Goal: Information Seeking & Learning: Learn about a topic

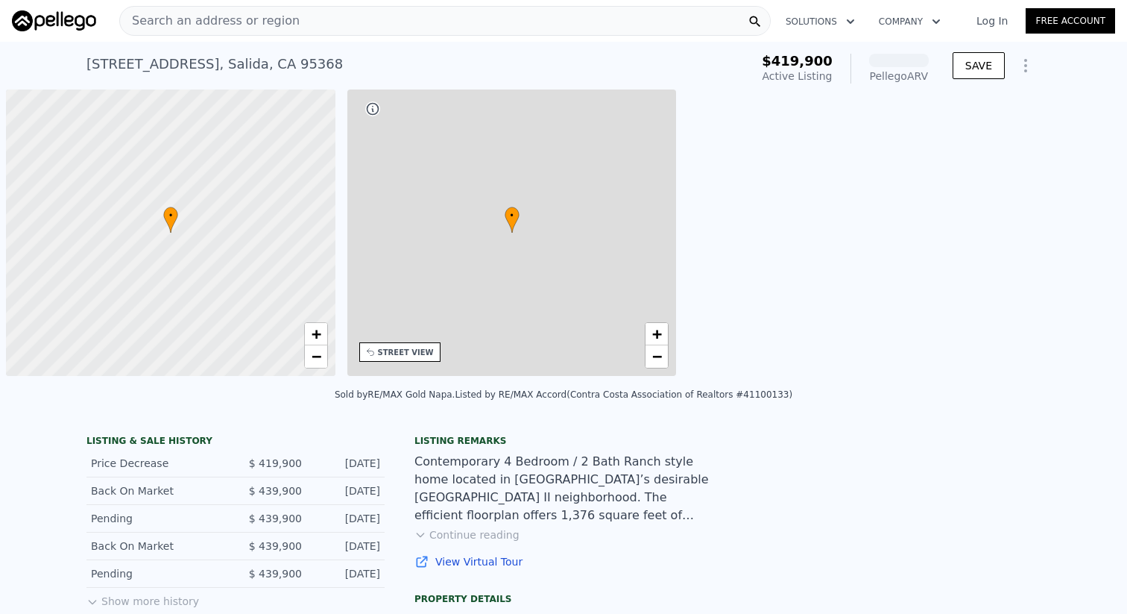
scroll to position [0, 6]
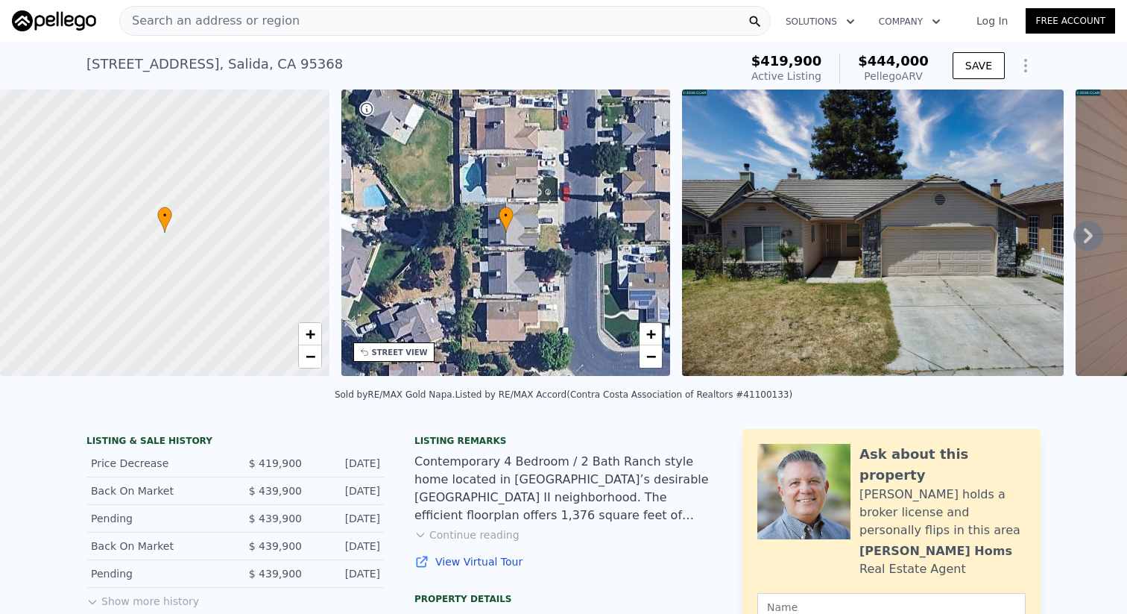
click at [907, 254] on img at bounding box center [873, 232] width 382 height 286
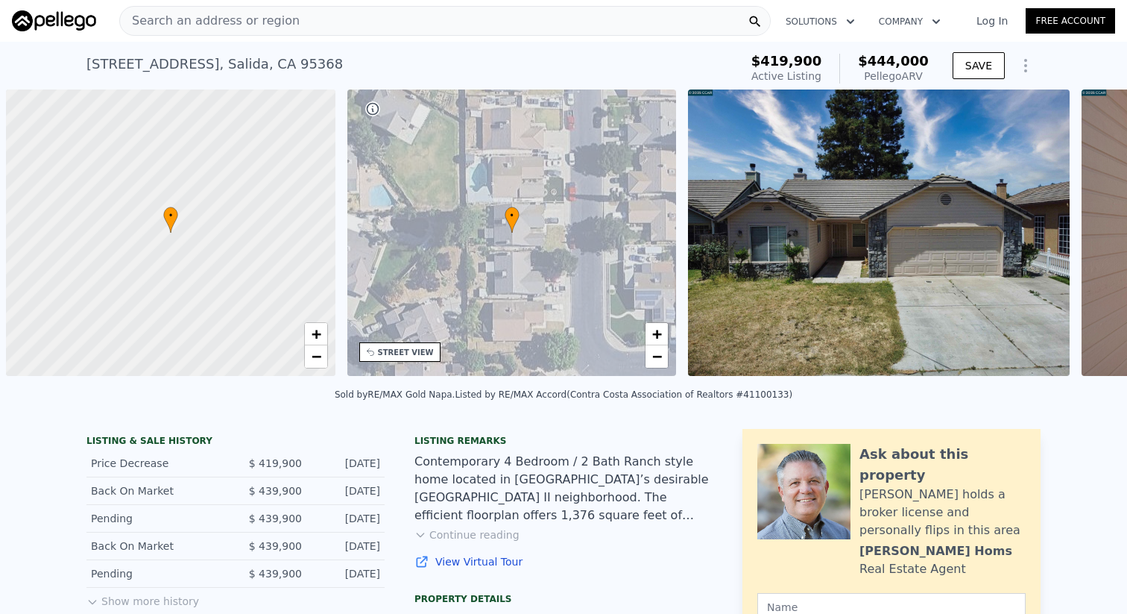
scroll to position [0, 6]
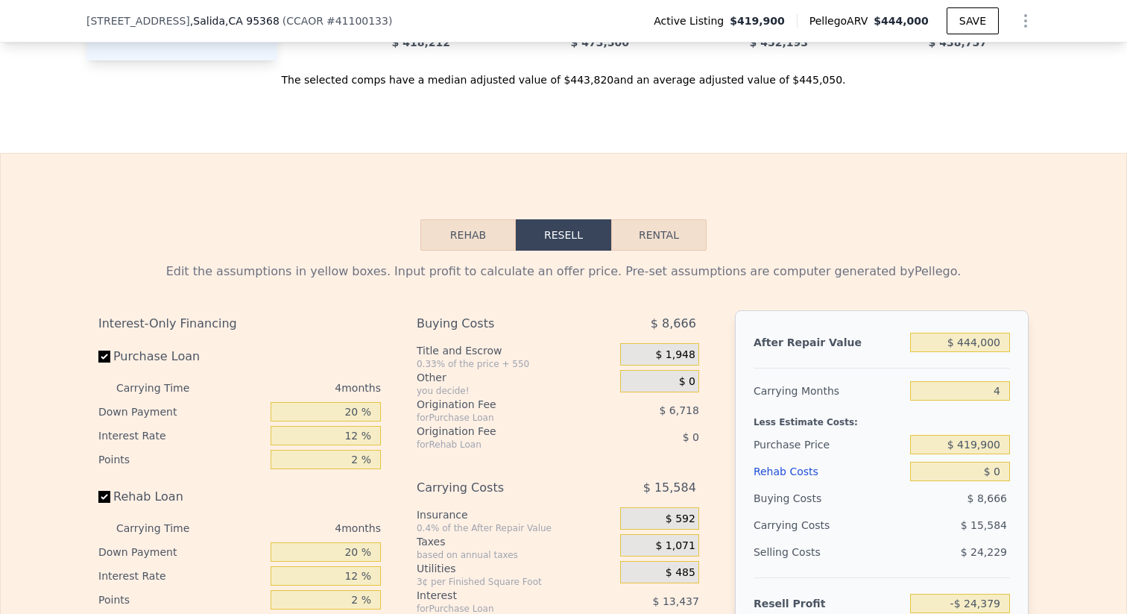
drag, startPoint x: 663, startPoint y: 236, endPoint x: 659, endPoint y: 242, distance: 7.7
click at [663, 236] on button "Rental" at bounding box center [658, 234] width 95 height 31
select select "30"
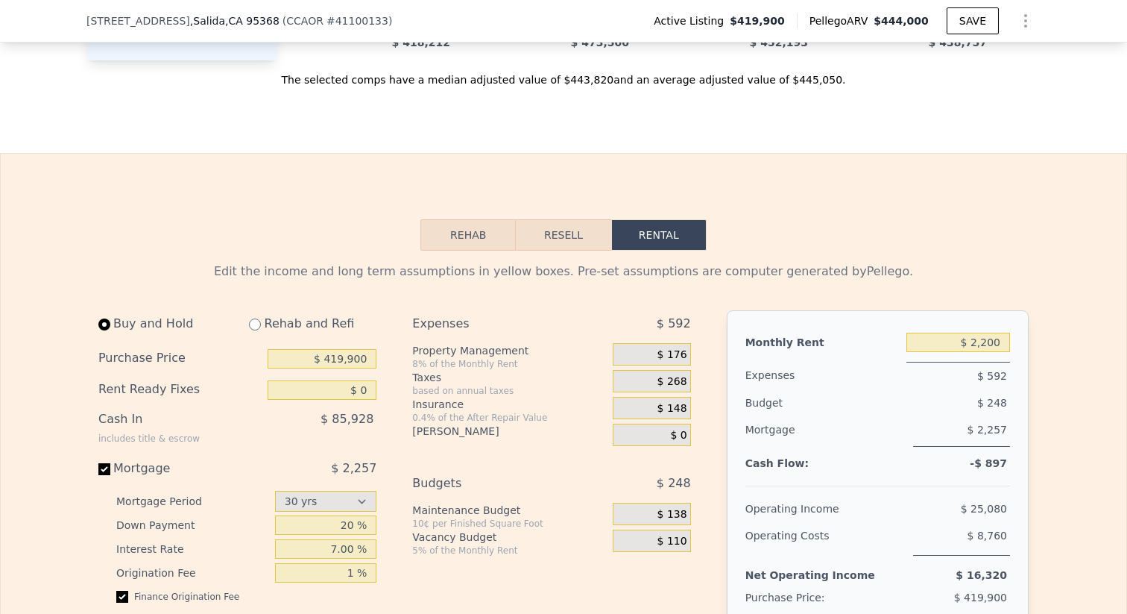
scroll to position [2060, 0]
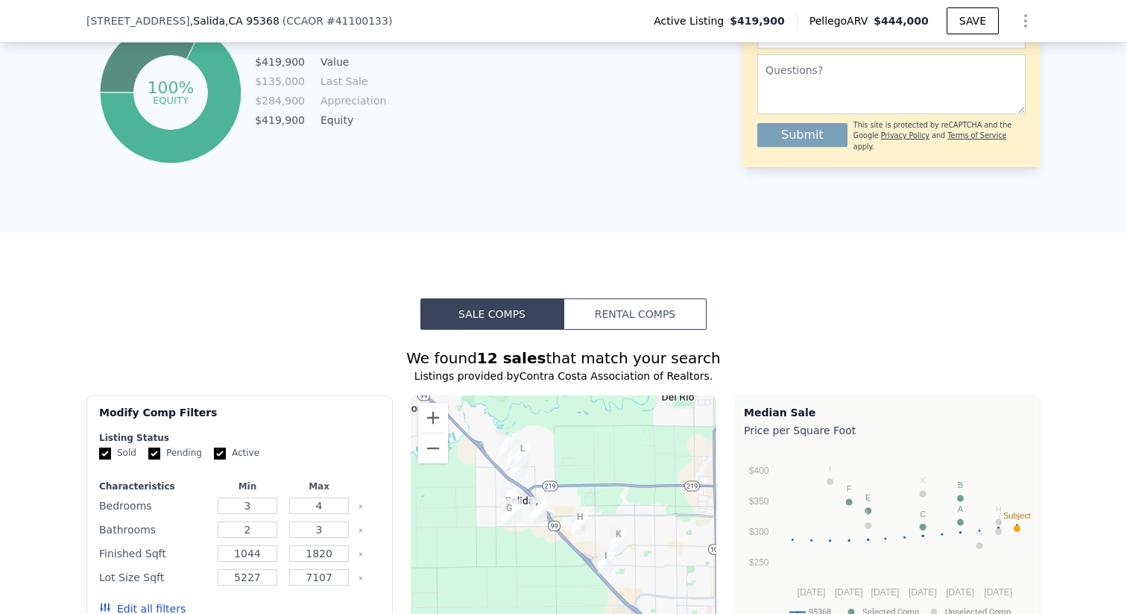
click at [614, 316] on button "Rental Comps" at bounding box center [635, 313] width 143 height 31
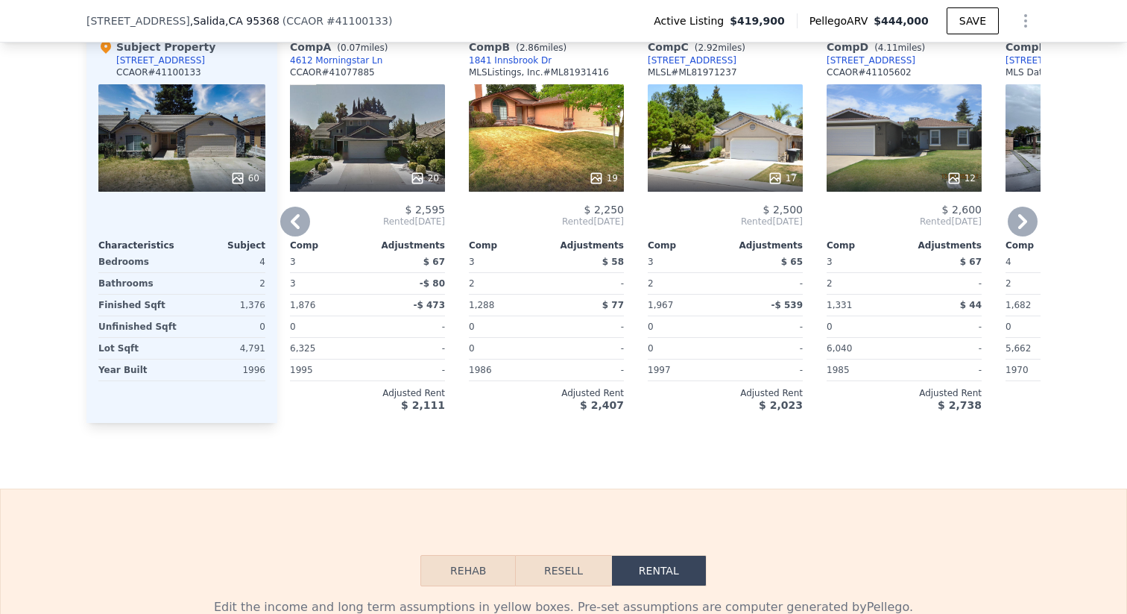
scroll to position [1620, 0]
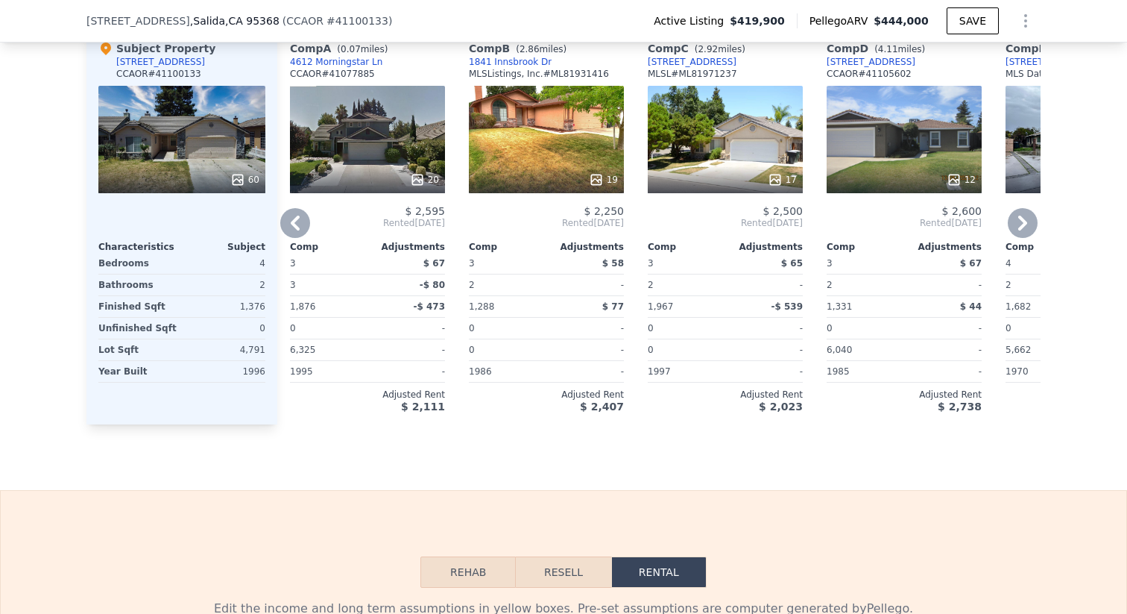
click at [1019, 225] on icon at bounding box center [1023, 223] width 30 height 30
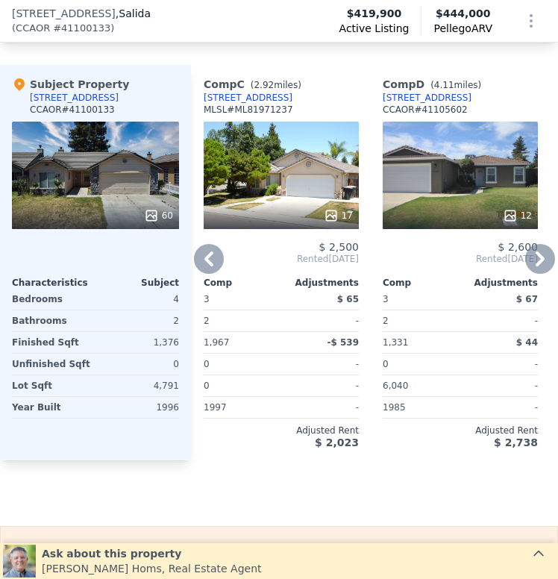
scroll to position [1763, 0]
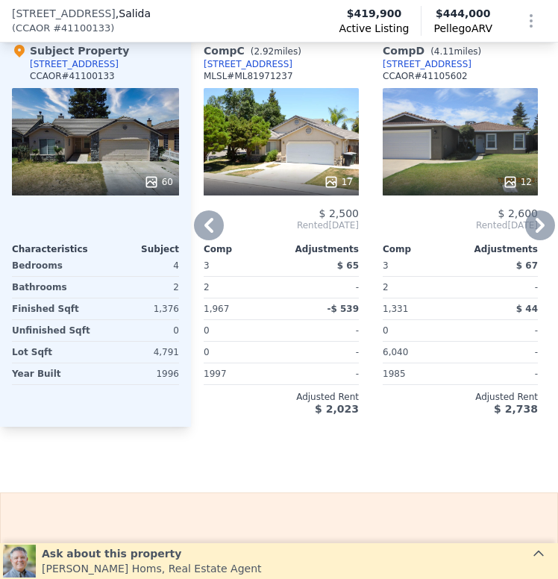
click at [543, 232] on icon at bounding box center [540, 225] width 30 height 30
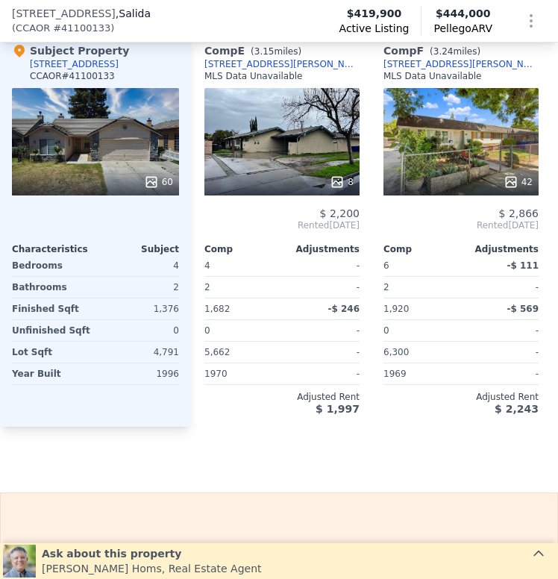
scroll to position [0, 721]
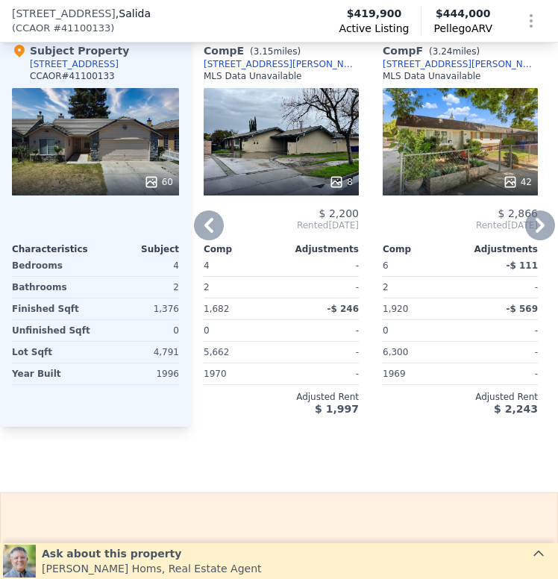
click at [219, 216] on icon at bounding box center [209, 225] width 30 height 30
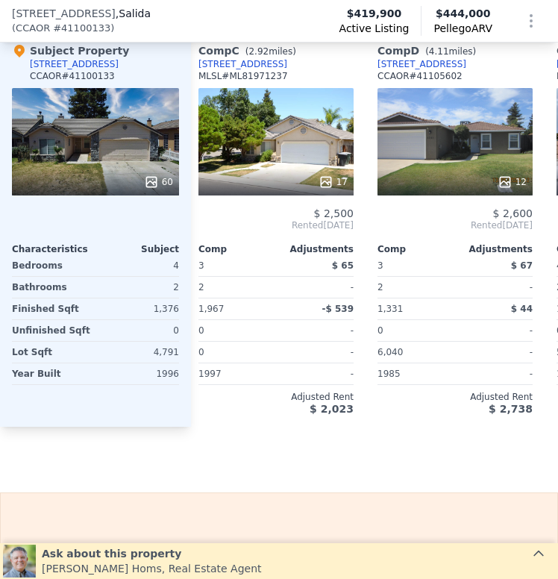
scroll to position [0, 363]
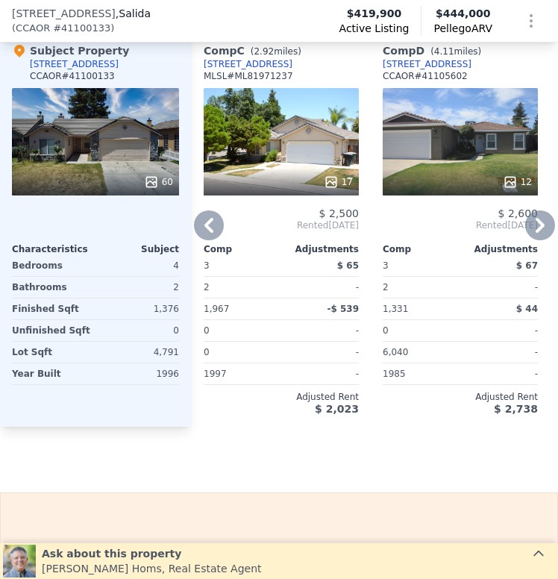
click at [533, 218] on icon at bounding box center [540, 225] width 30 height 30
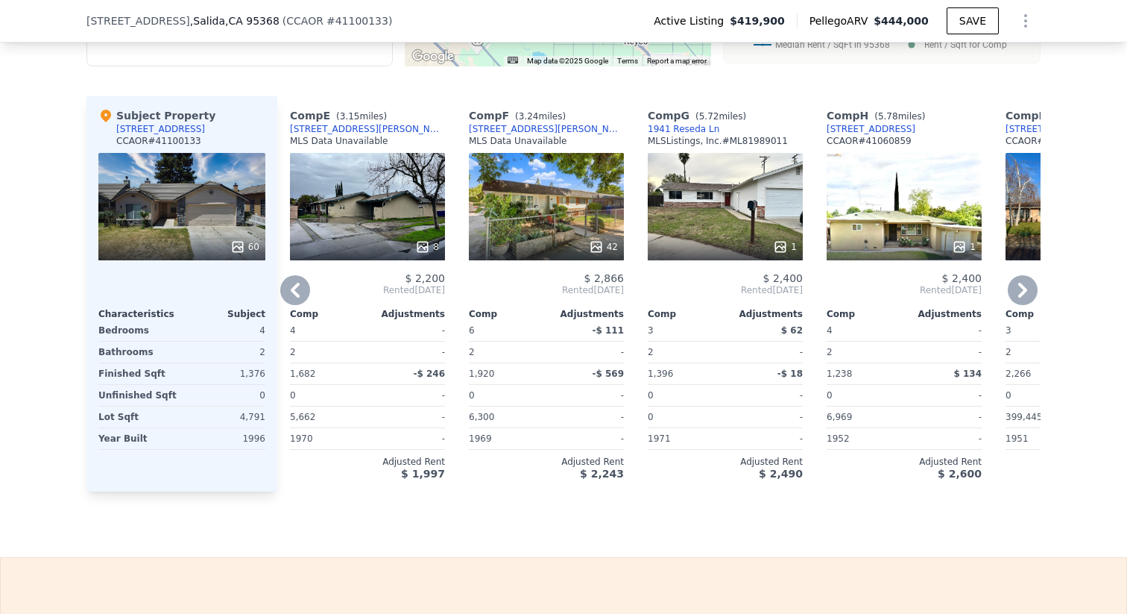
scroll to position [1534, 0]
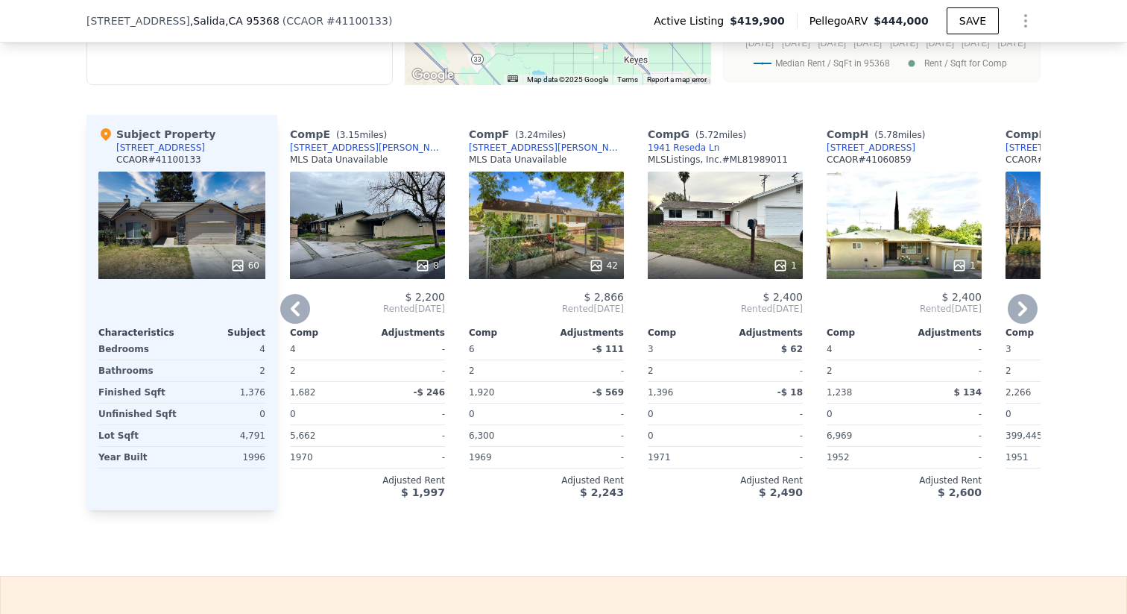
click at [295, 306] on icon at bounding box center [295, 308] width 9 height 15
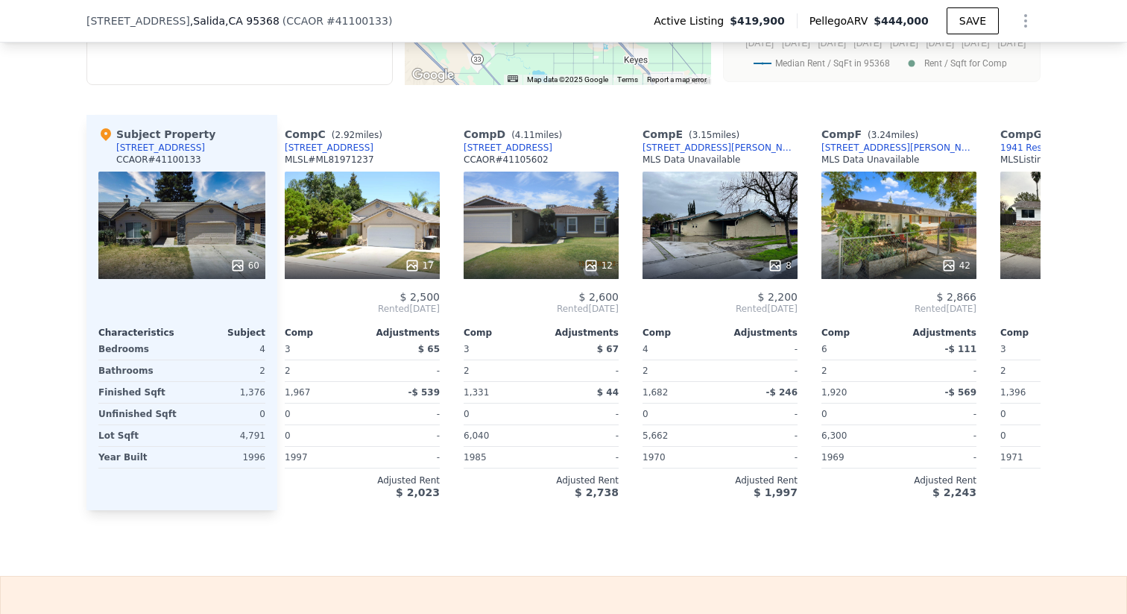
scroll to position [0, 363]
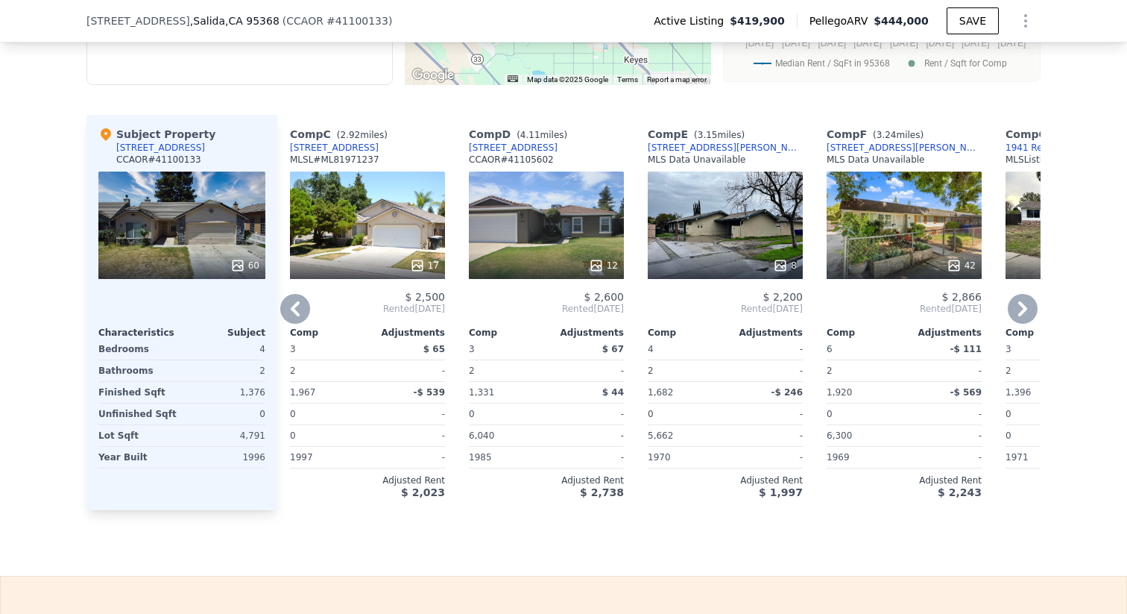
click at [1024, 298] on icon at bounding box center [1023, 309] width 30 height 30
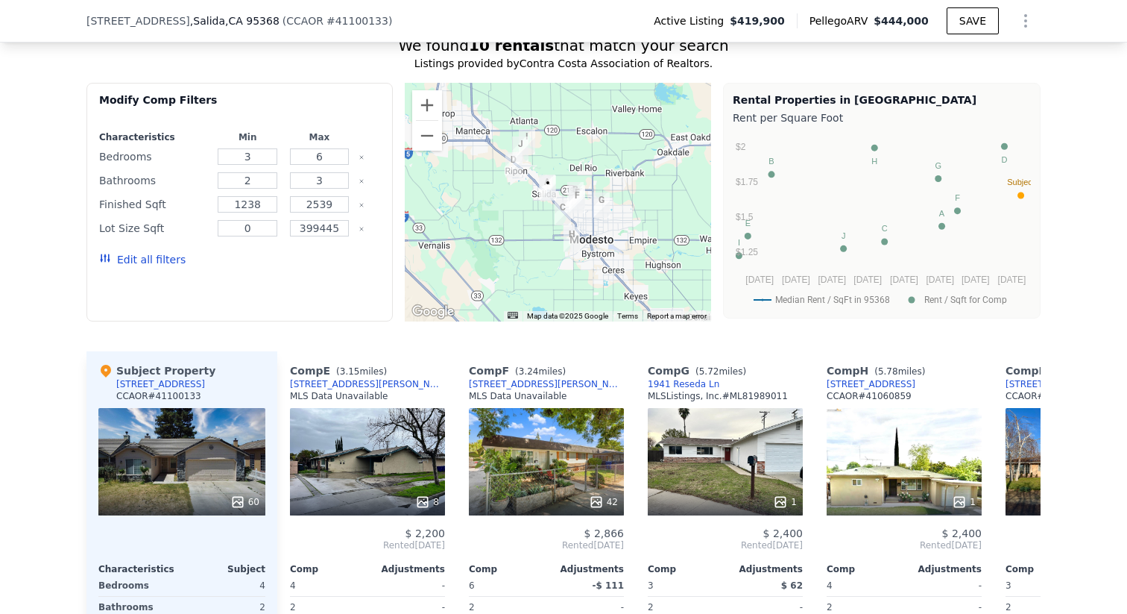
scroll to position [1294, 0]
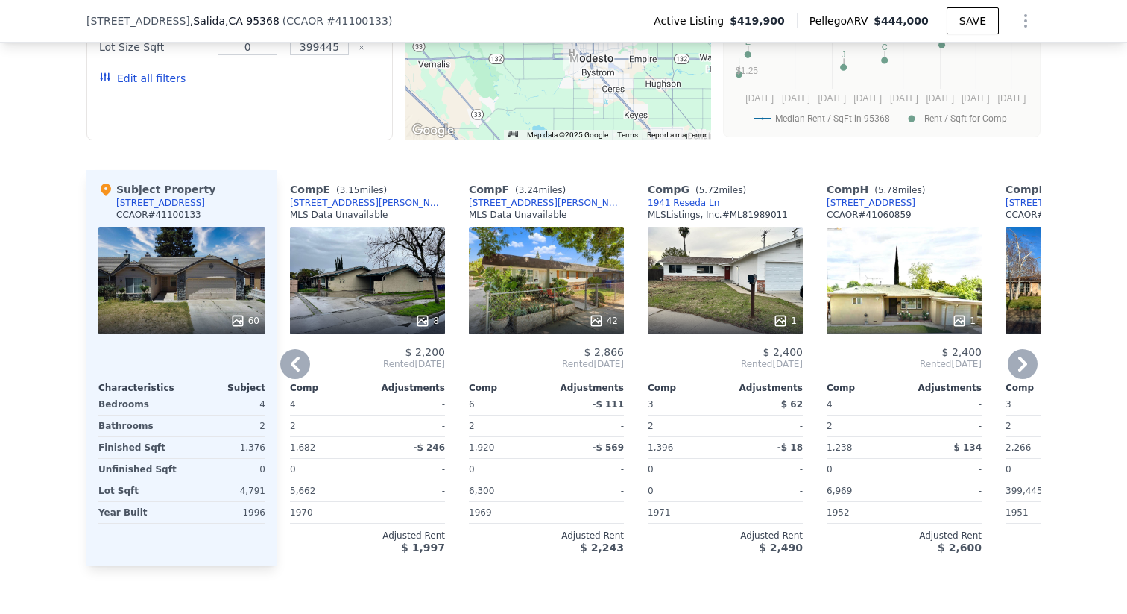
click at [281, 348] on div "Comp A ( 0.07 miles) 4612 Morningstar Ln CCAOR # 41077885 20 $ 2,595 Rented [DA…" at bounding box center [658, 367] width 763 height 395
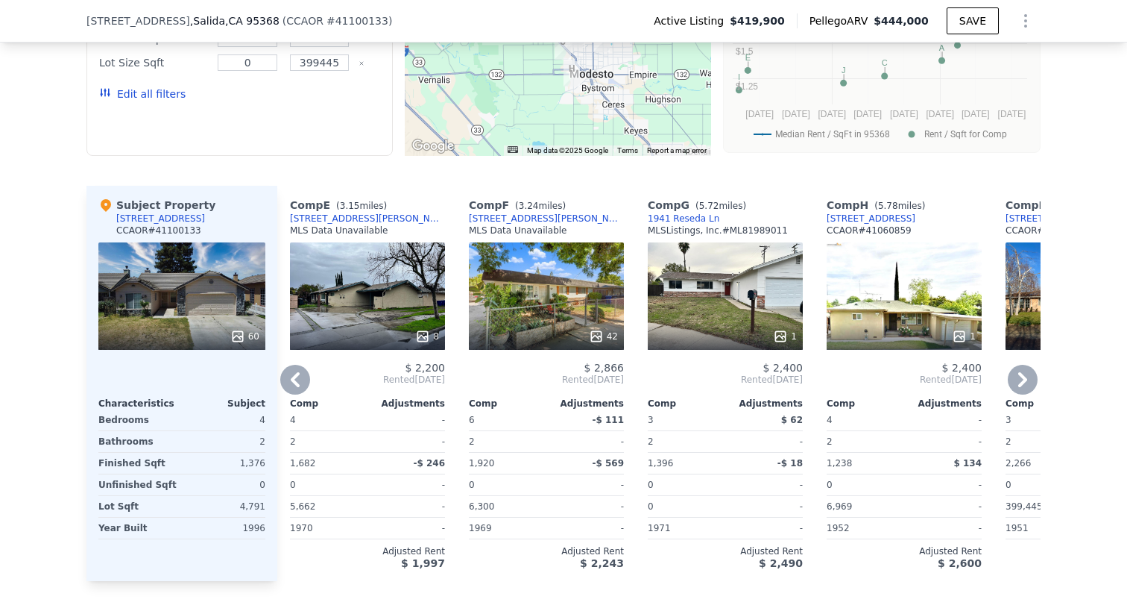
scroll to position [1458, 0]
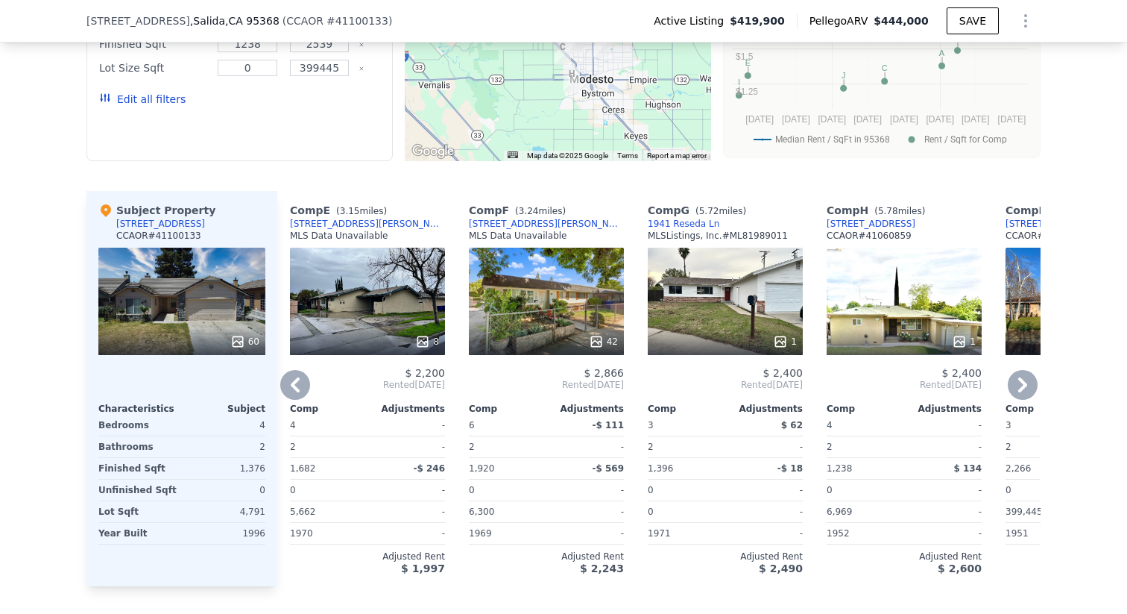
click at [297, 381] on icon at bounding box center [295, 385] width 30 height 30
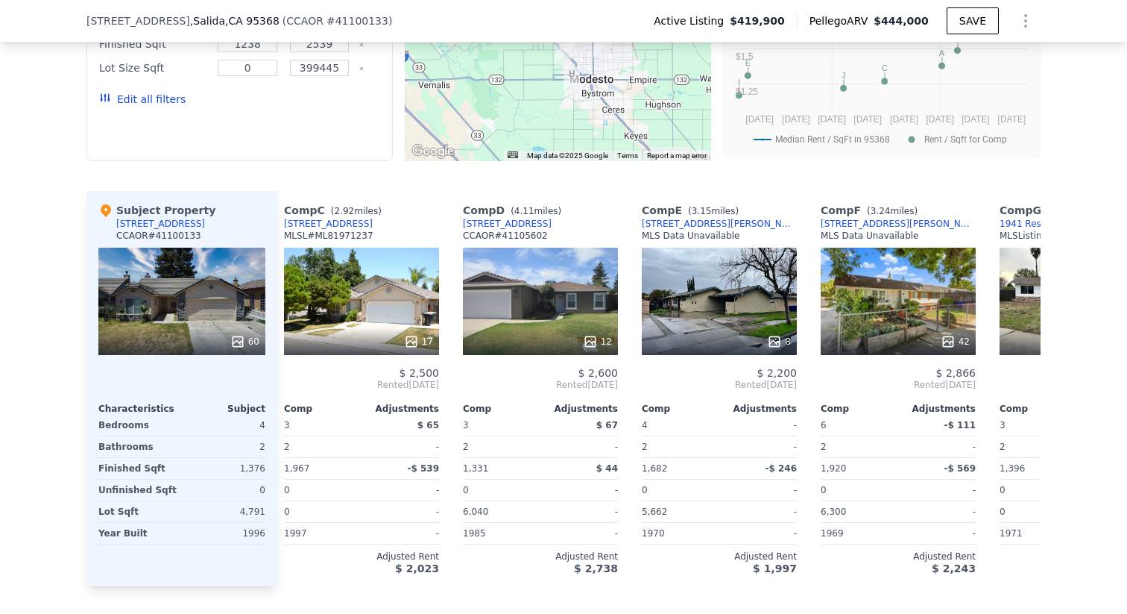
scroll to position [0, 365]
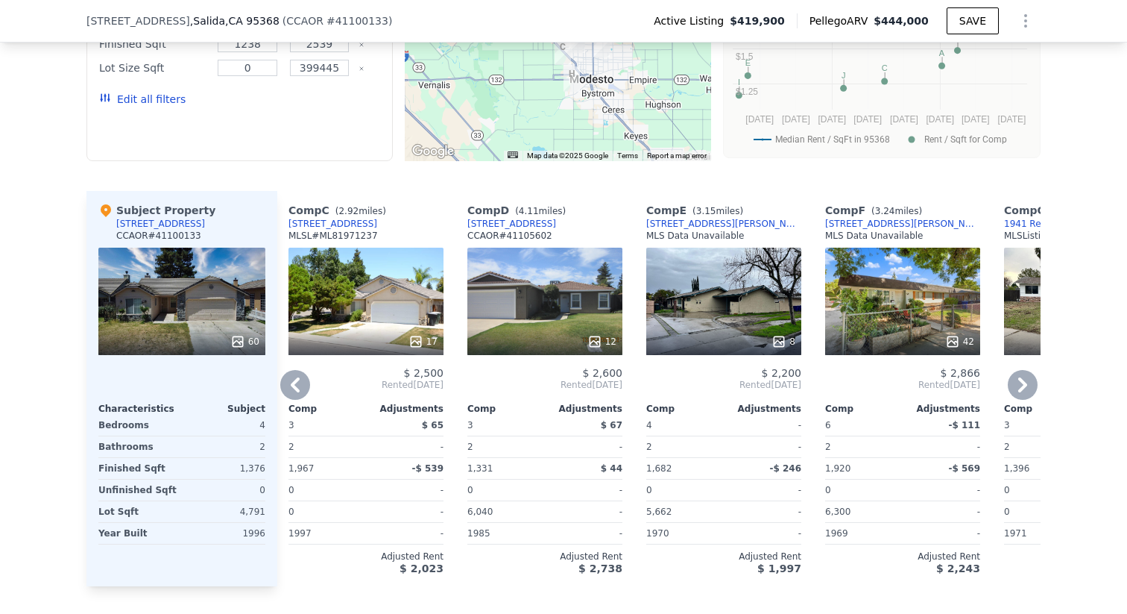
click at [291, 386] on icon at bounding box center [295, 385] width 30 height 30
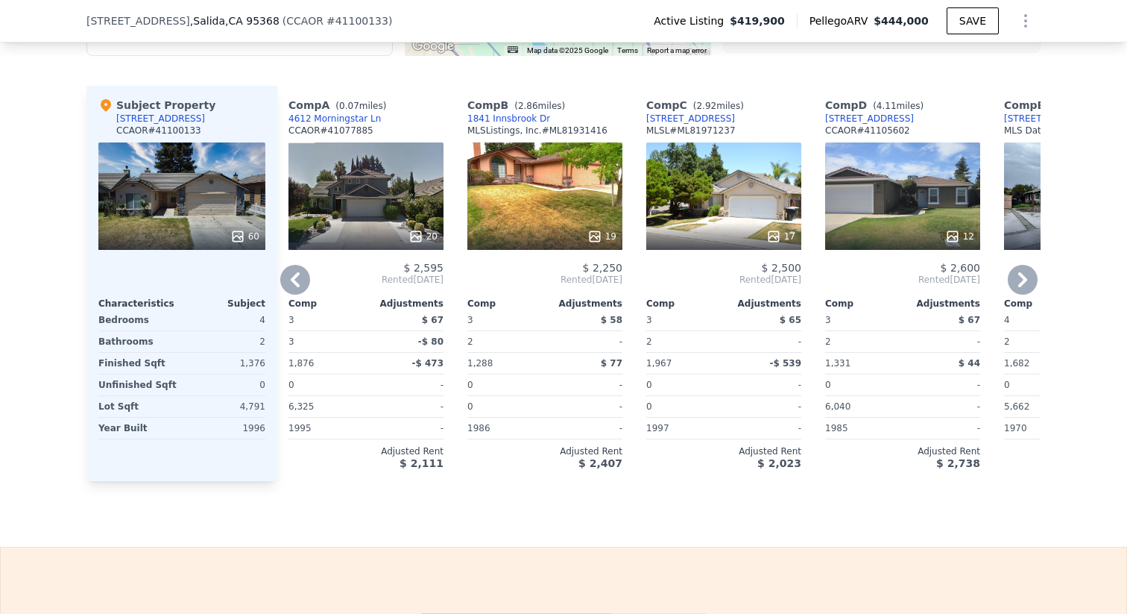
scroll to position [1566, 0]
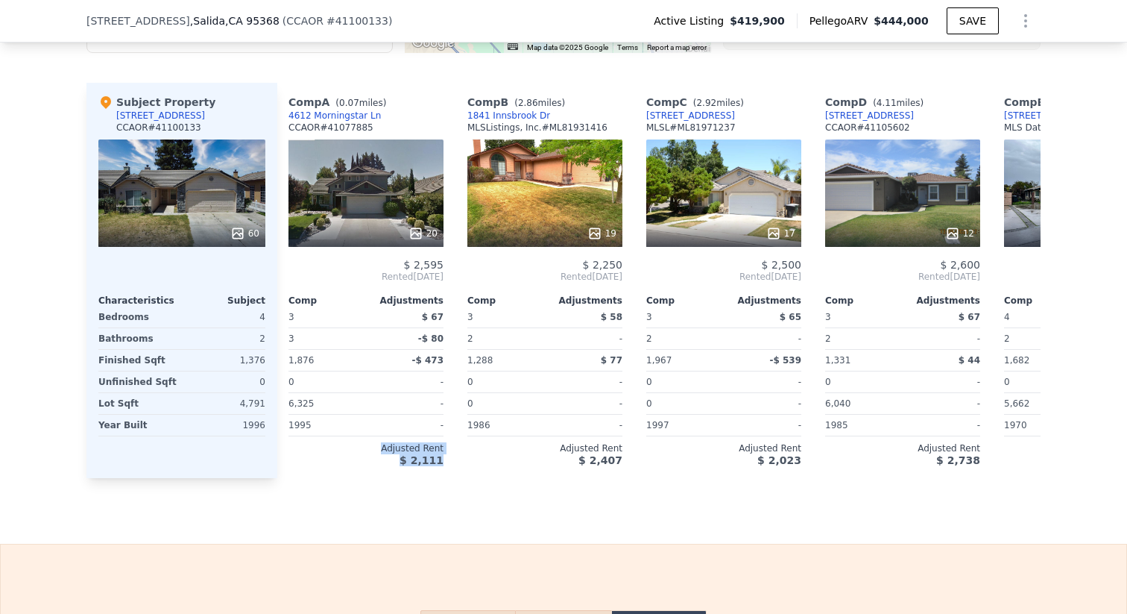
drag, startPoint x: 406, startPoint y: 443, endPoint x: 145, endPoint y: 582, distance: 296.2
click at [380, 470] on div "Comp A ( 0.07 miles) 4612 Morningstar Ln CCAOR # 41077885 20 $ 2,595 Rented [DA…" at bounding box center [366, 280] width 167 height 395
click at [449, 526] on div "Sale Comps Rental Comps We found 10 rentals that match your search Listings pro…" at bounding box center [563, 98] width 1127 height 892
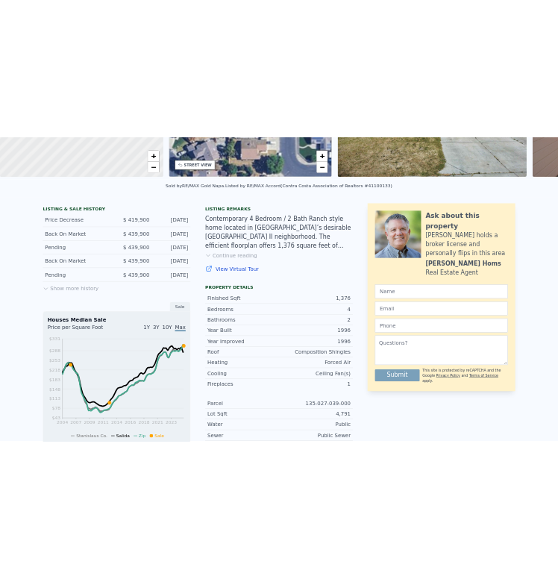
scroll to position [0, 0]
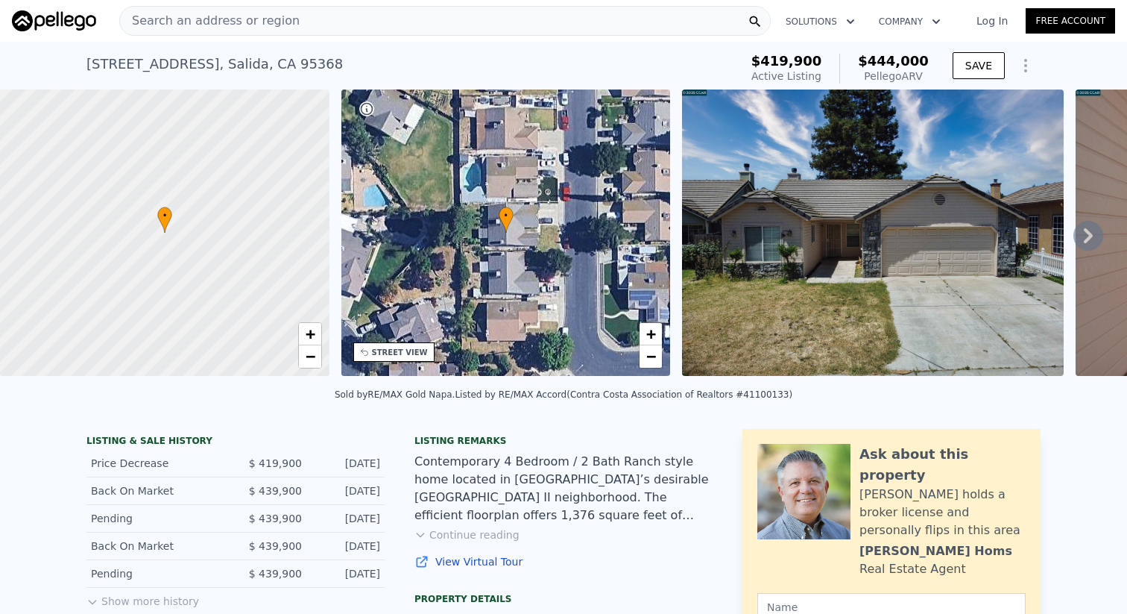
drag, startPoint x: 242, startPoint y: 460, endPoint x: 353, endPoint y: 473, distance: 111.8
click at [353, 473] on div "Price Decrease $ 419,900 [DATE]" at bounding box center [235, 464] width 298 height 28
click at [353, 472] on div "Price Decrease $ 419,900 [DATE]" at bounding box center [235, 464] width 298 height 28
drag, startPoint x: 248, startPoint y: 482, endPoint x: 377, endPoint y: 491, distance: 130.0
click at [377, 491] on div "Back On Market $ 439,900 [DATE]" at bounding box center [235, 491] width 298 height 28
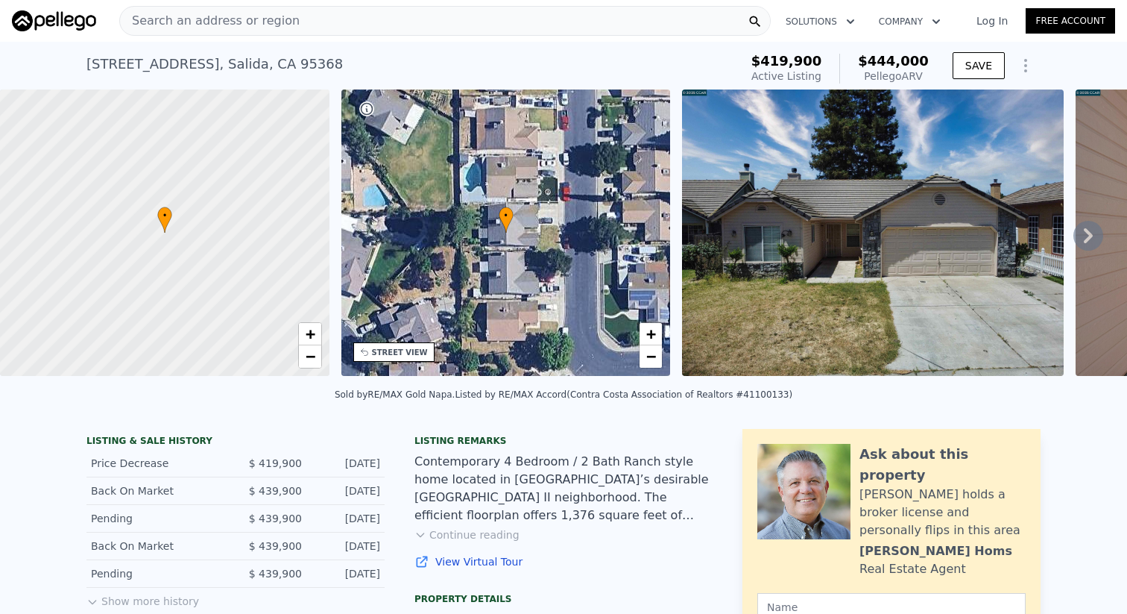
drag, startPoint x: 730, startPoint y: 388, endPoint x: 343, endPoint y: 385, distance: 387.0
click at [343, 385] on div "Sold by RE/[PERSON_NAME] Napa . Listed by RE/MAX Accord (Contra Costa Associati…" at bounding box center [563, 399] width 1127 height 36
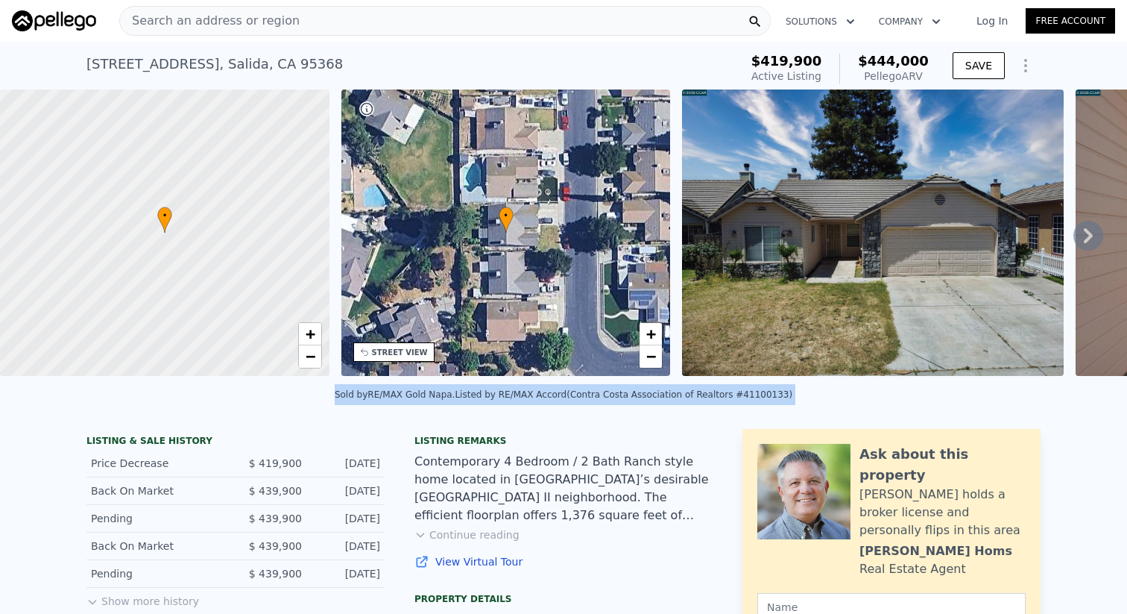
drag, startPoint x: 343, startPoint y: 385, endPoint x: 777, endPoint y: 401, distance: 434.2
click at [762, 409] on div "Sold by RE/[PERSON_NAME] Napa . Listed by RE/MAX Accord (Contra Costa Associati…" at bounding box center [563, 399] width 1127 height 36
click at [810, 393] on div "Sold by RE/[PERSON_NAME] Napa . Listed by RE/MAX Accord (Contra Costa Associati…" at bounding box center [563, 399] width 1127 height 36
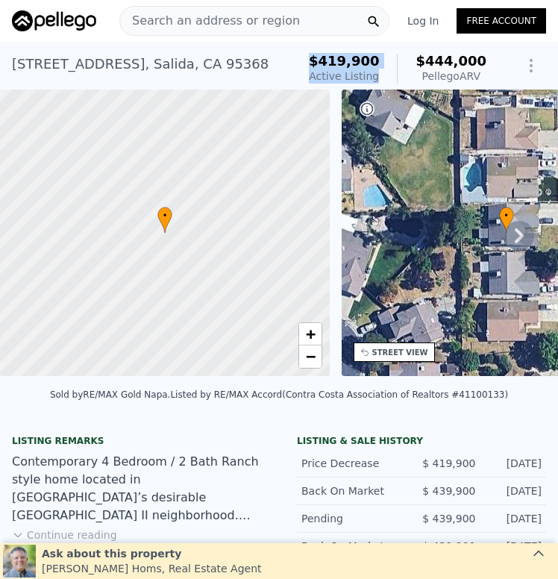
drag, startPoint x: 412, startPoint y: 54, endPoint x: 391, endPoint y: 71, distance: 27.0
click at [394, 66] on div "$419,900 Active Listing $444,000 Pellego ARV" at bounding box center [397, 69] width 177 height 30
click at [391, 72] on div "$419,900 Active Listing $444,000 Pellego ARV" at bounding box center [397, 69] width 177 height 30
drag, startPoint x: 391, startPoint y: 72, endPoint x: 314, endPoint y: 53, distance: 79.0
click at [314, 53] on div "[STREET_ADDRESS][PERSON_NAME] Active at $419,900 (~ARV $444k ) $419,900 Active …" at bounding box center [279, 69] width 534 height 42
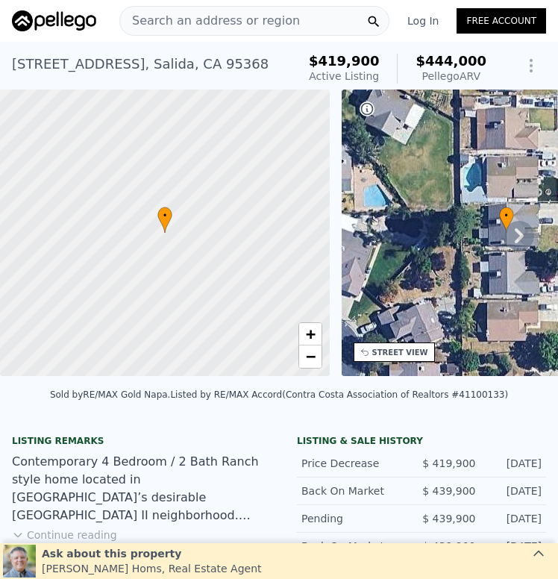
click at [313, 53] on div "[STREET_ADDRESS][PERSON_NAME] Active at $419,900 (~ARV $444k ) $419,900 Active …" at bounding box center [279, 69] width 534 height 42
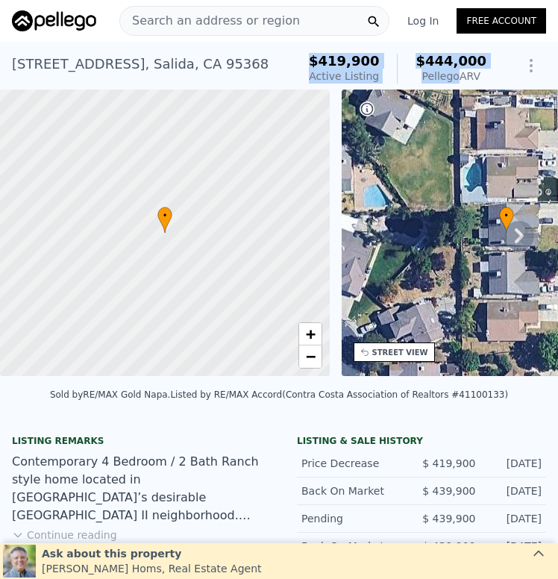
drag, startPoint x: 314, startPoint y: 53, endPoint x: 395, endPoint y: 70, distance: 83.1
click at [395, 70] on div "[STREET_ADDRESS][PERSON_NAME] Active at $419,900 (~ARV $444k ) $419,900 Active …" at bounding box center [279, 69] width 534 height 42
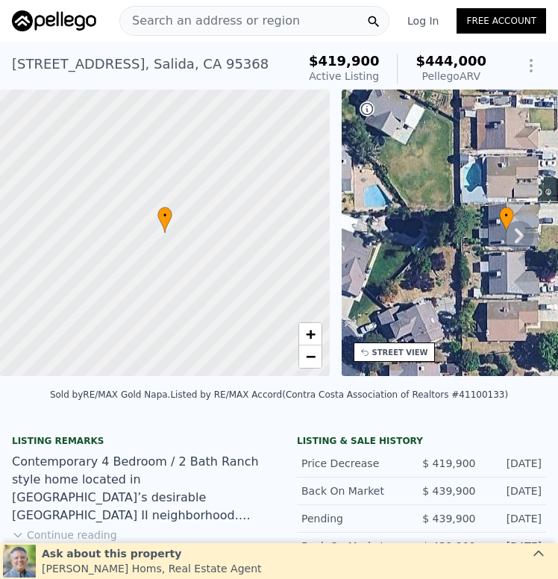
click at [395, 70] on div "$419,900 Active Listing $444,000 Pellego ARV" at bounding box center [397, 69] width 177 height 30
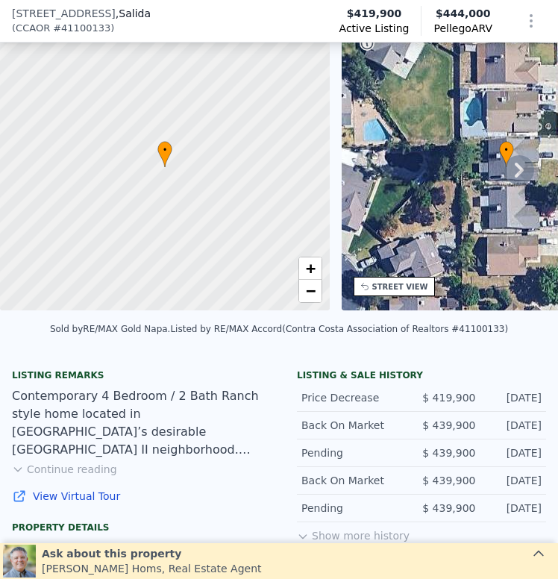
scroll to position [69, 0]
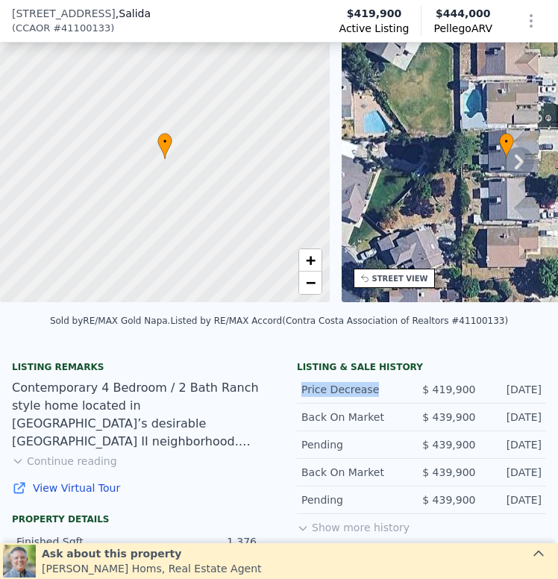
drag, startPoint x: 308, startPoint y: 391, endPoint x: 374, endPoint y: 386, distance: 66.6
click at [374, 386] on div "Price Decrease" at bounding box center [355, 389] width 108 height 15
drag, startPoint x: 374, startPoint y: 386, endPoint x: 298, endPoint y: 385, distance: 76.1
click at [298, 385] on div "Price Decrease $ 419,900 [DATE]" at bounding box center [421, 390] width 249 height 28
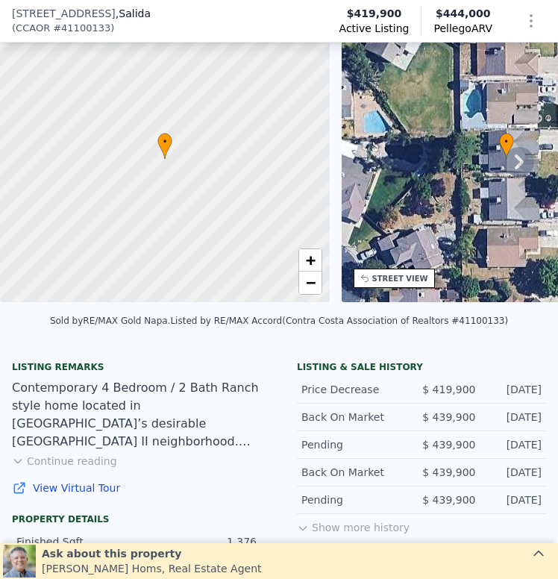
click at [298, 385] on div "Price Decrease $ 419,900 [DATE]" at bounding box center [421, 390] width 249 height 28
drag, startPoint x: 319, startPoint y: 385, endPoint x: 390, endPoint y: 382, distance: 70.9
click at [390, 382] on div "Price Decrease $ 419,900 [DATE]" at bounding box center [421, 390] width 249 height 28
click at [390, 382] on div "Price Decrease" at bounding box center [355, 389] width 108 height 15
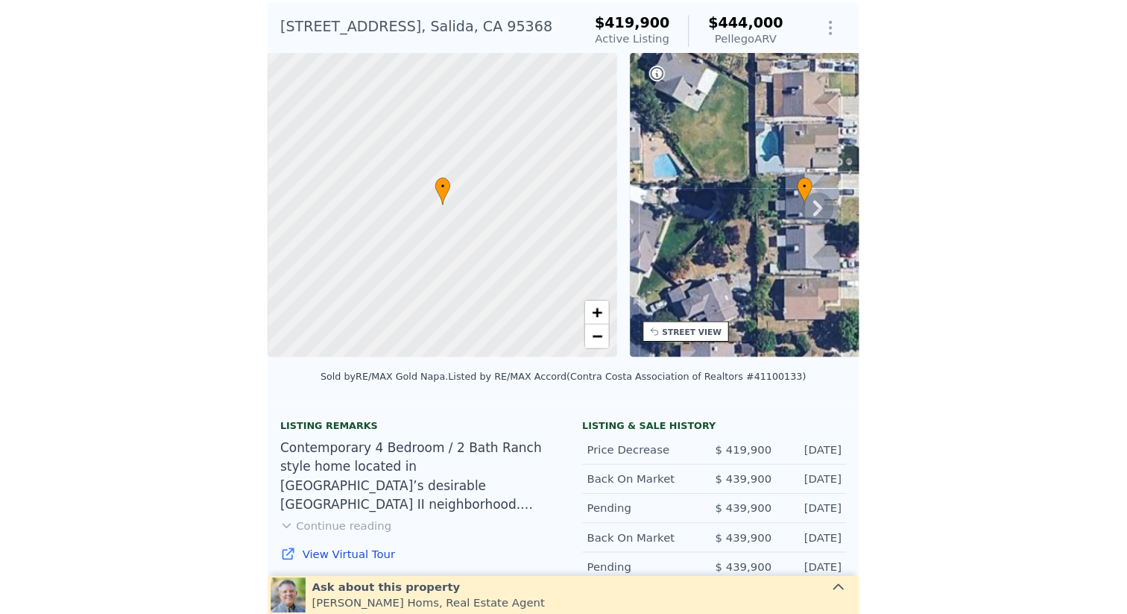
scroll to position [0, 0]
